Goal: Task Accomplishment & Management: Use online tool/utility

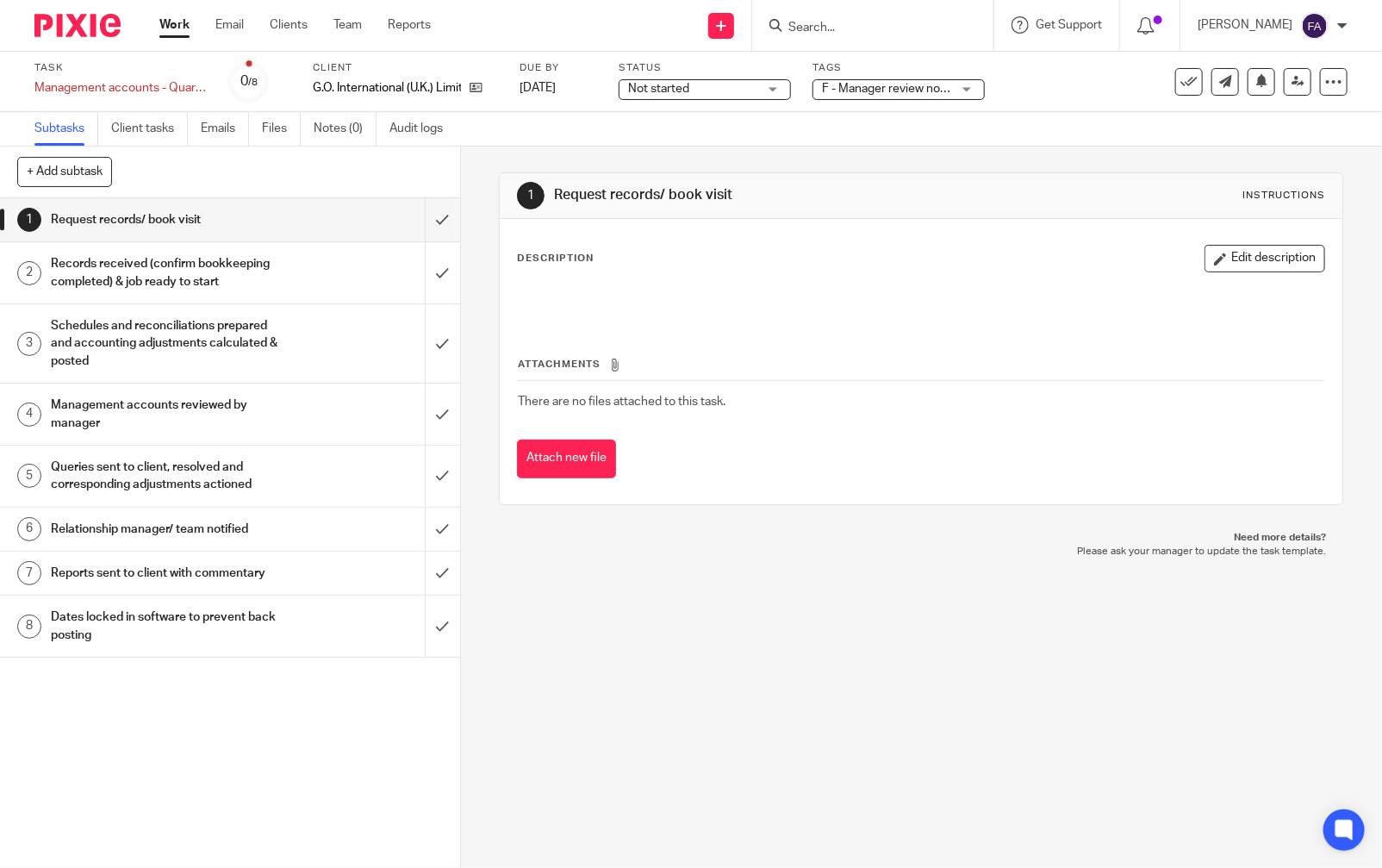
click at [114, 416] on h1 "Management accounts reviewed by manager" at bounding box center [170, 414] width 238 height 44
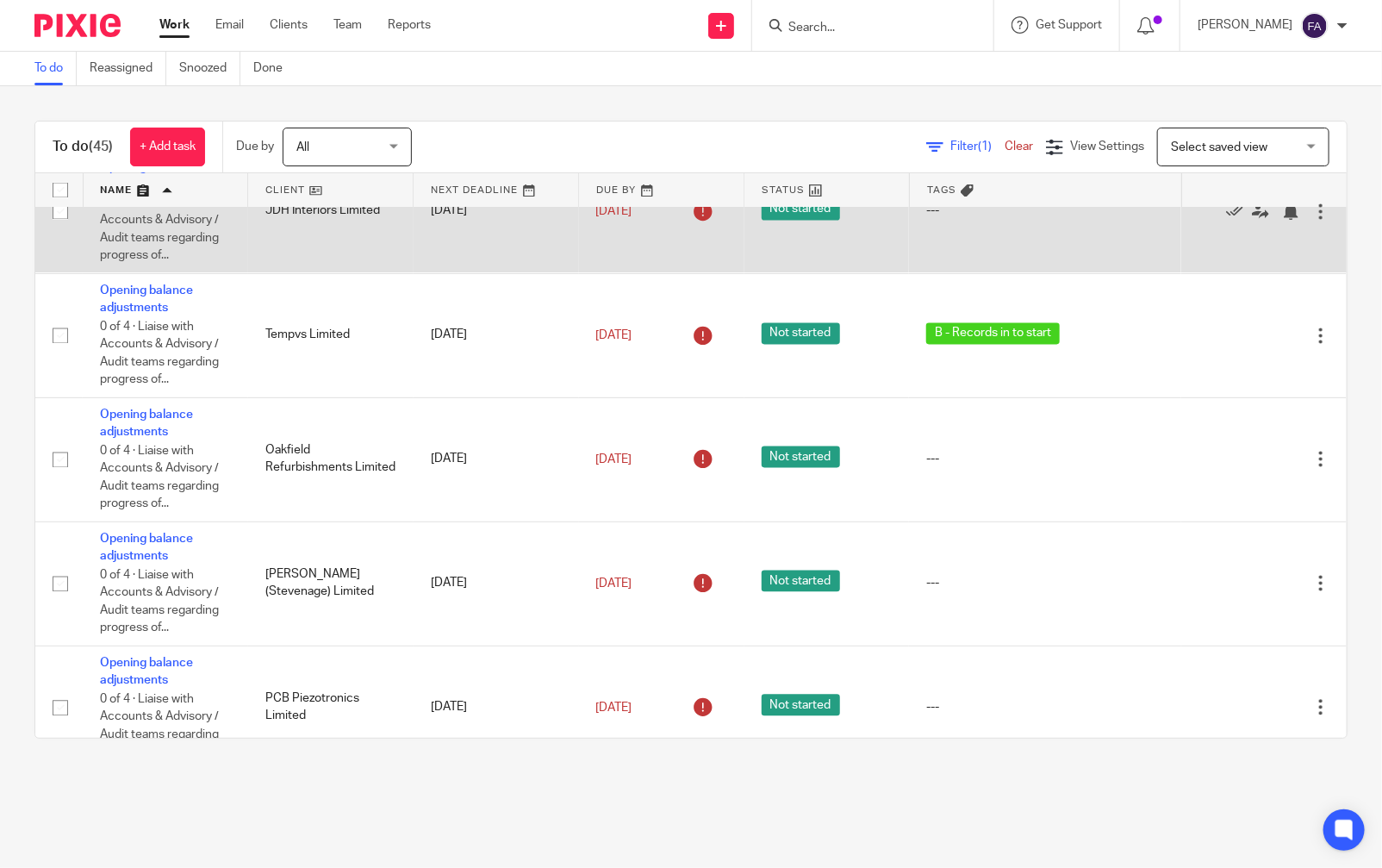
scroll to position [1148, 0]
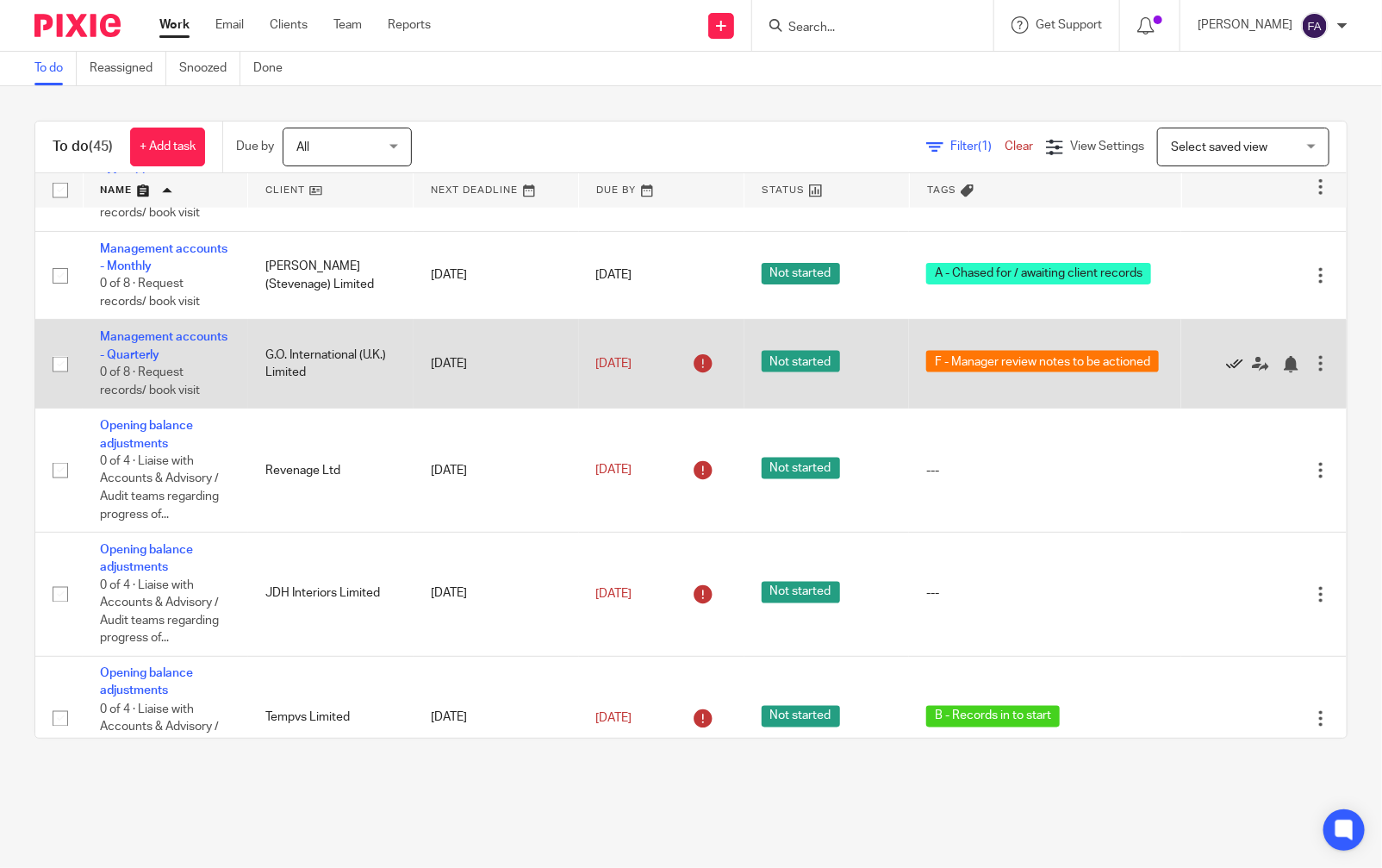
click at [1226, 373] on icon at bounding box center [1235, 365] width 18 height 18
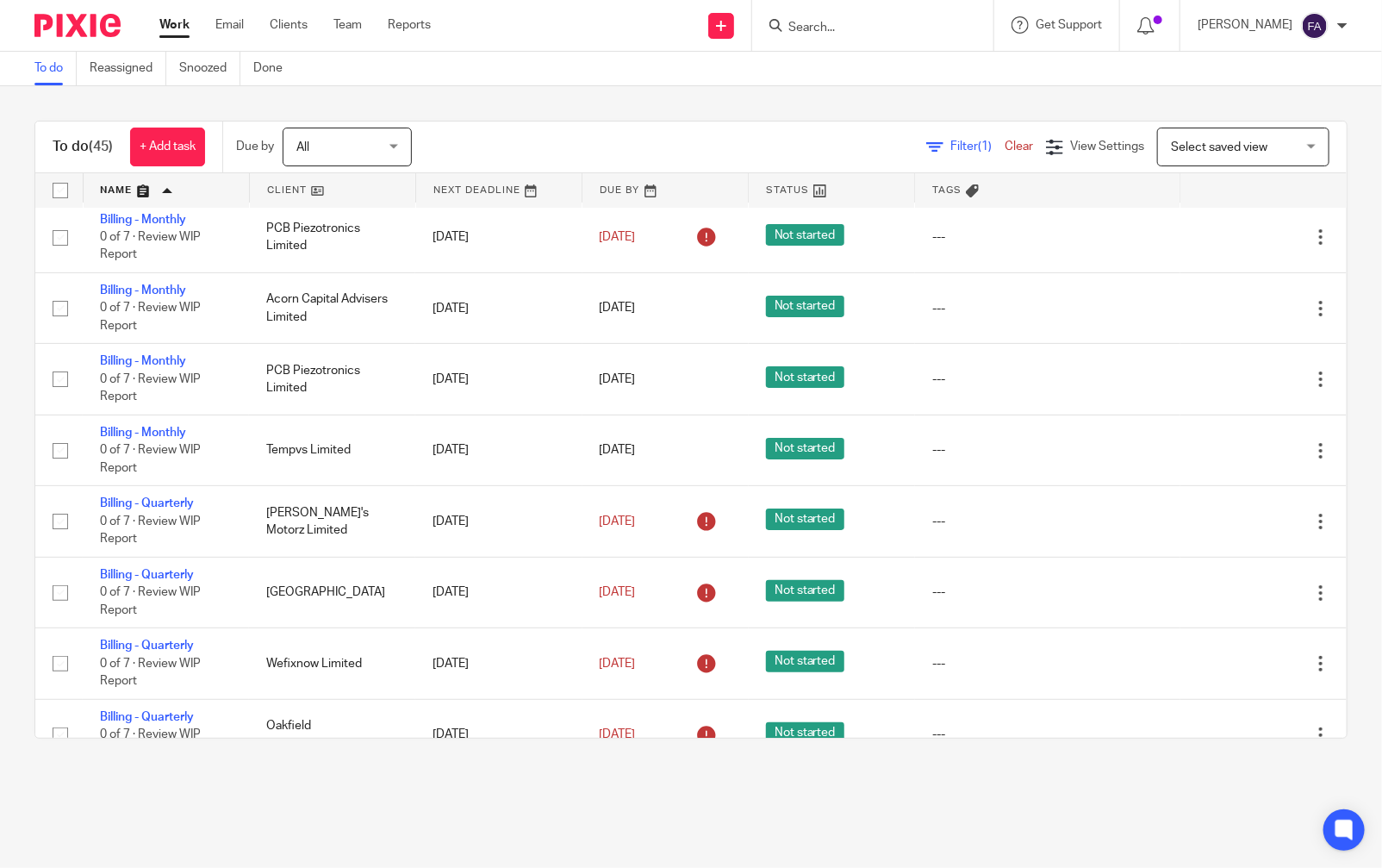
scroll to position [0, 0]
